Goal: Transaction & Acquisition: Purchase product/service

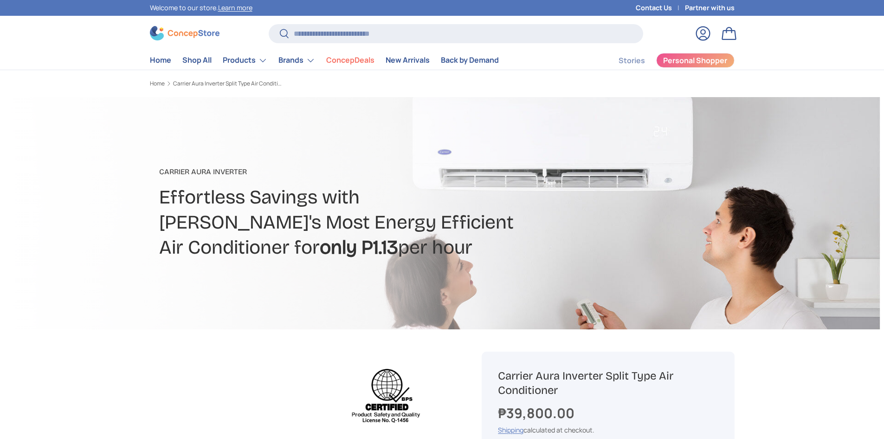
scroll to position [0, 292]
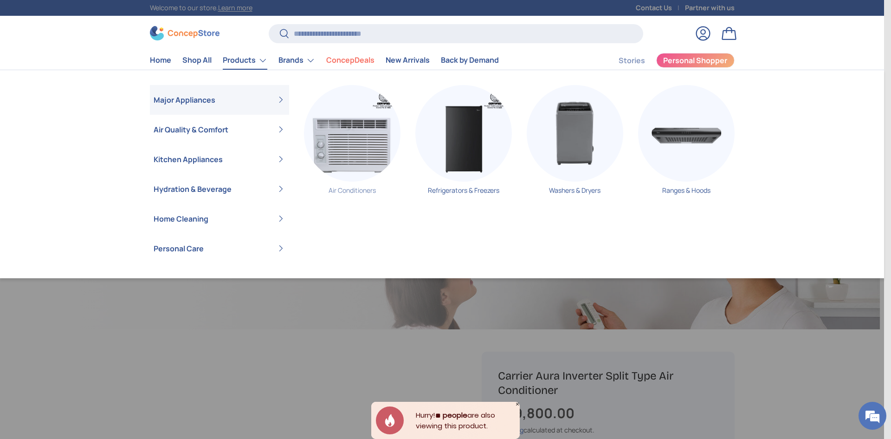
click at [349, 187] on link "Air Conditioners" at bounding box center [352, 143] width 97 height 117
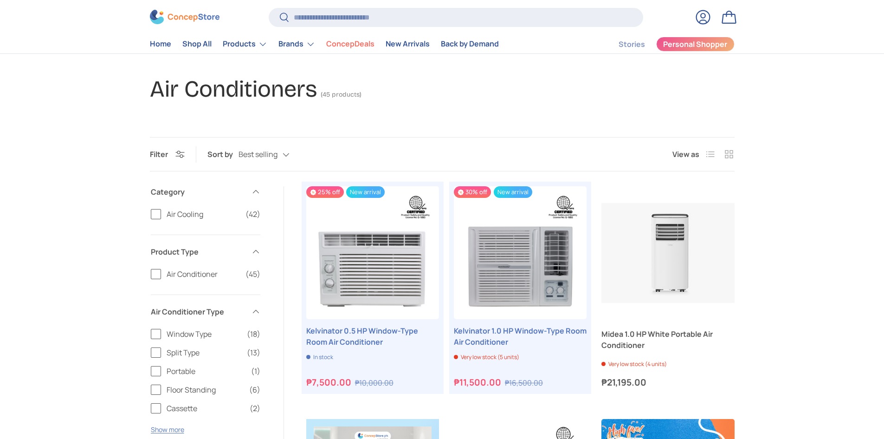
scroll to position [93, 0]
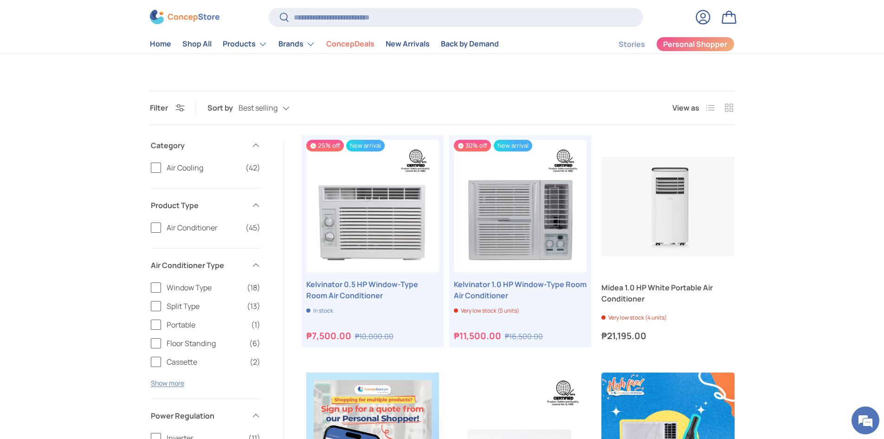
click at [154, 286] on label "Window Type (18)" at bounding box center [206, 287] width 110 height 11
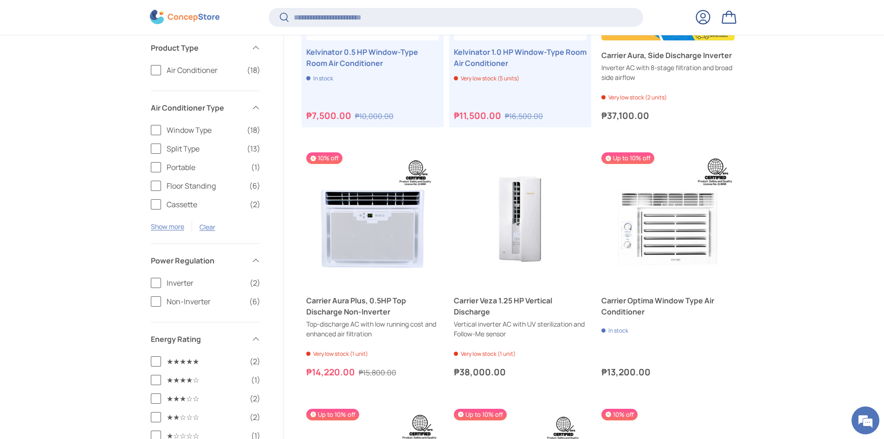
scroll to position [416, 0]
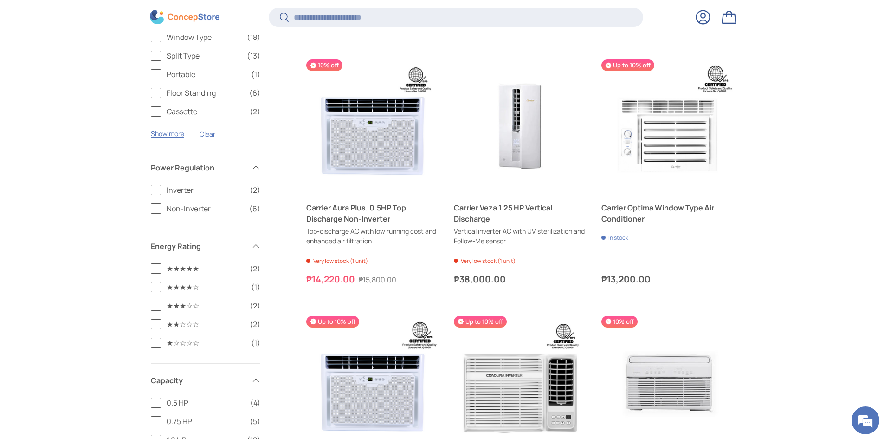
click at [153, 191] on label "Inverter (2)" at bounding box center [206, 189] width 110 height 11
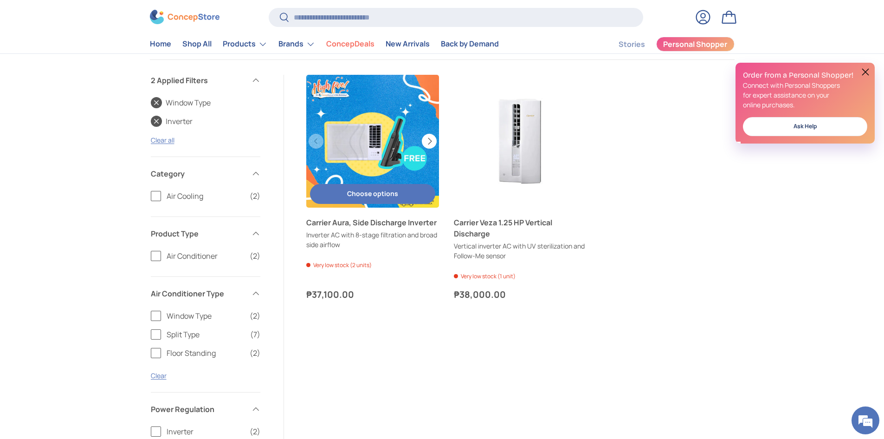
click at [435, 142] on button "Next" at bounding box center [429, 141] width 15 height 15
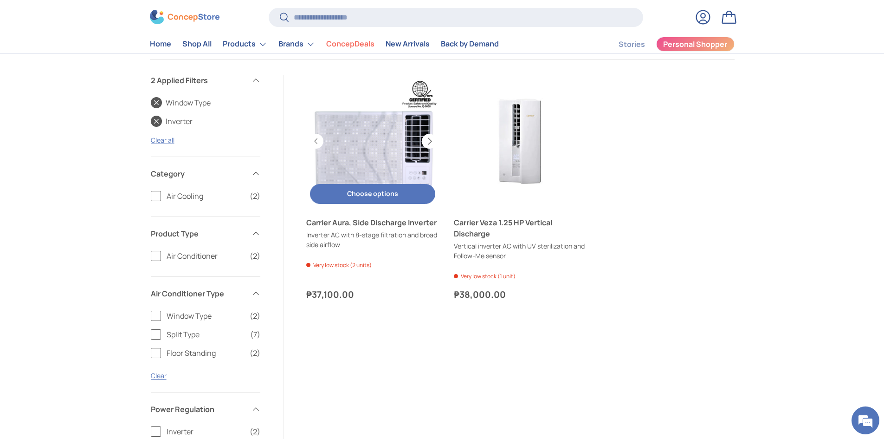
click at [435, 142] on button "Next" at bounding box center [429, 141] width 15 height 15
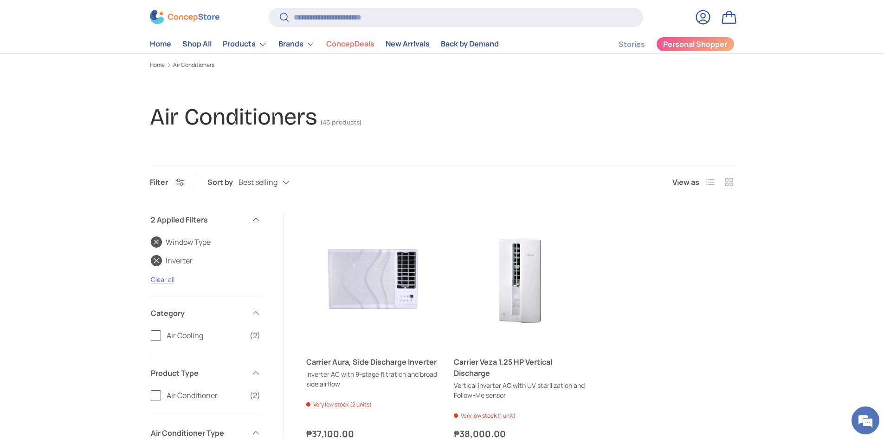
scroll to position [0, 0]
